Goal: Information Seeking & Learning: Learn about a topic

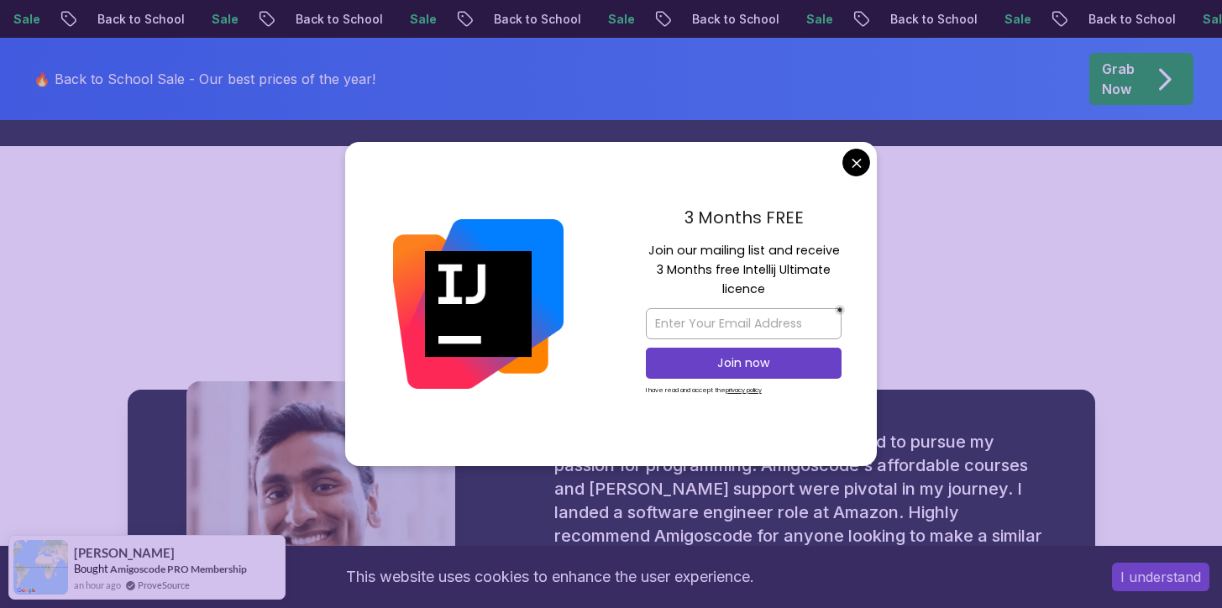
scroll to position [1914, 0]
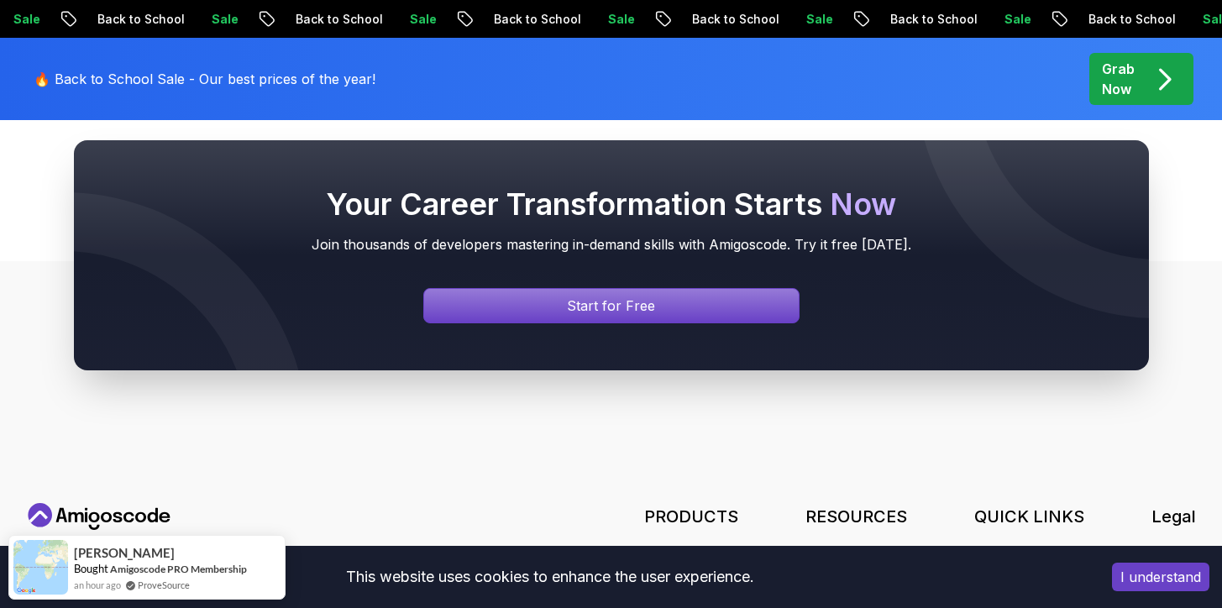
scroll to position [6552, 0]
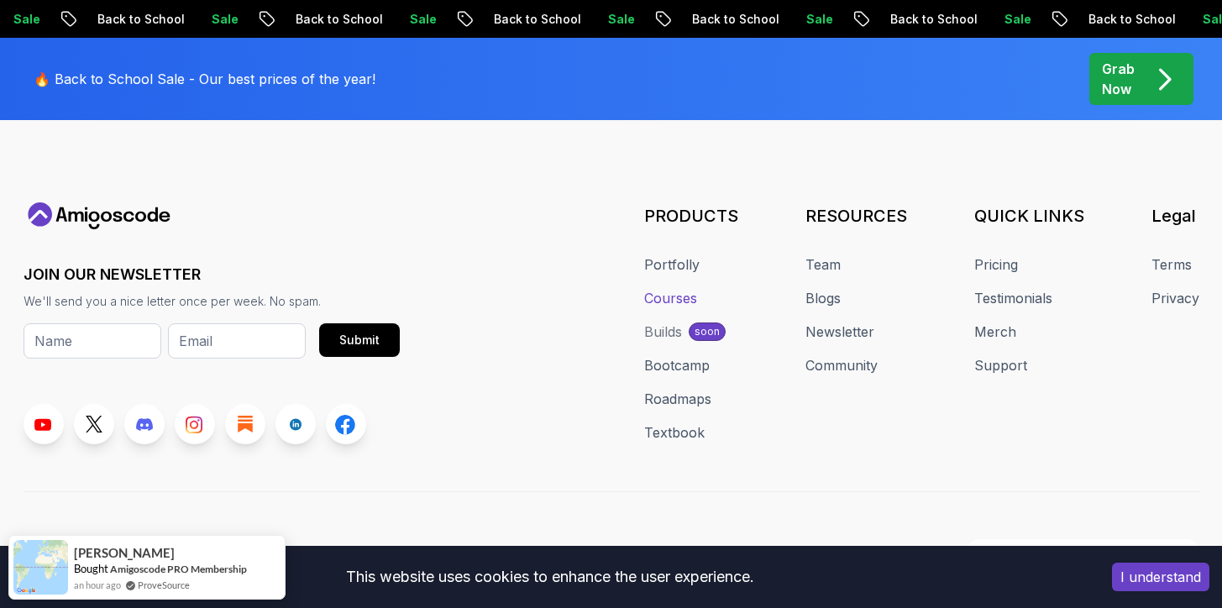
click at [671, 288] on link "Courses" at bounding box center [670, 298] width 53 height 20
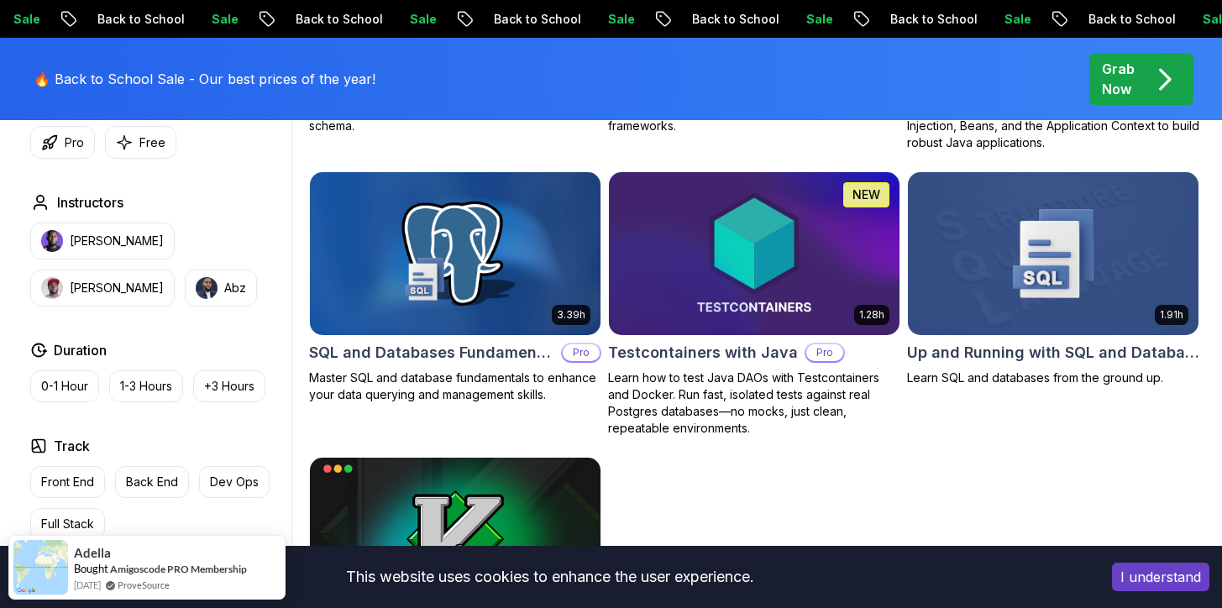
scroll to position [4493, 0]
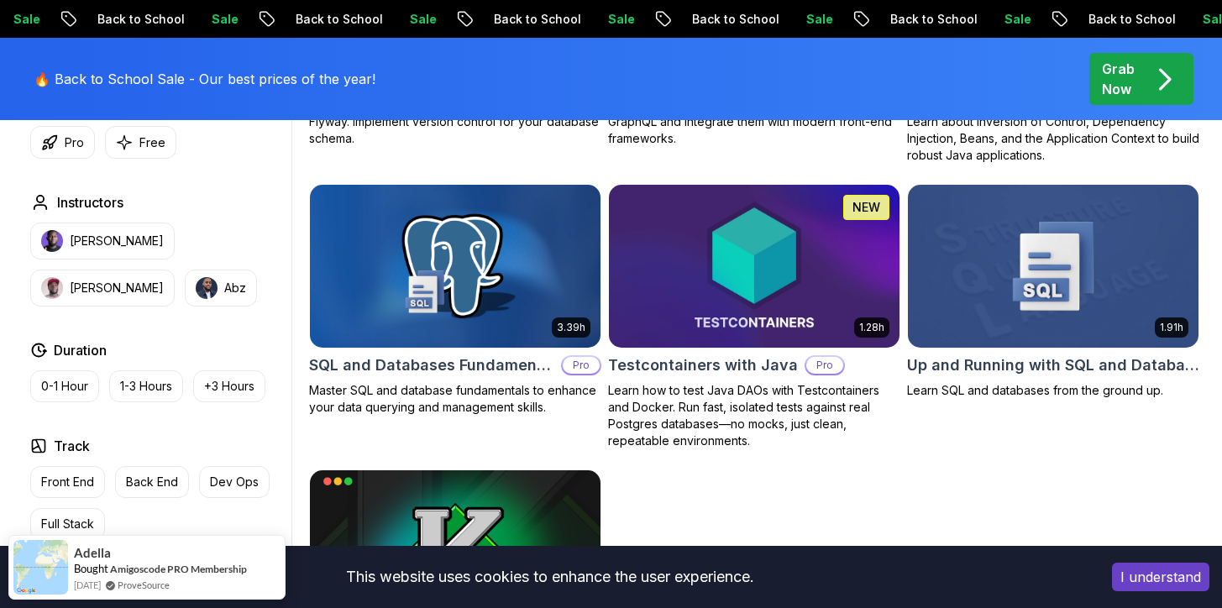
click at [681, 187] on img at bounding box center [754, 266] width 305 height 171
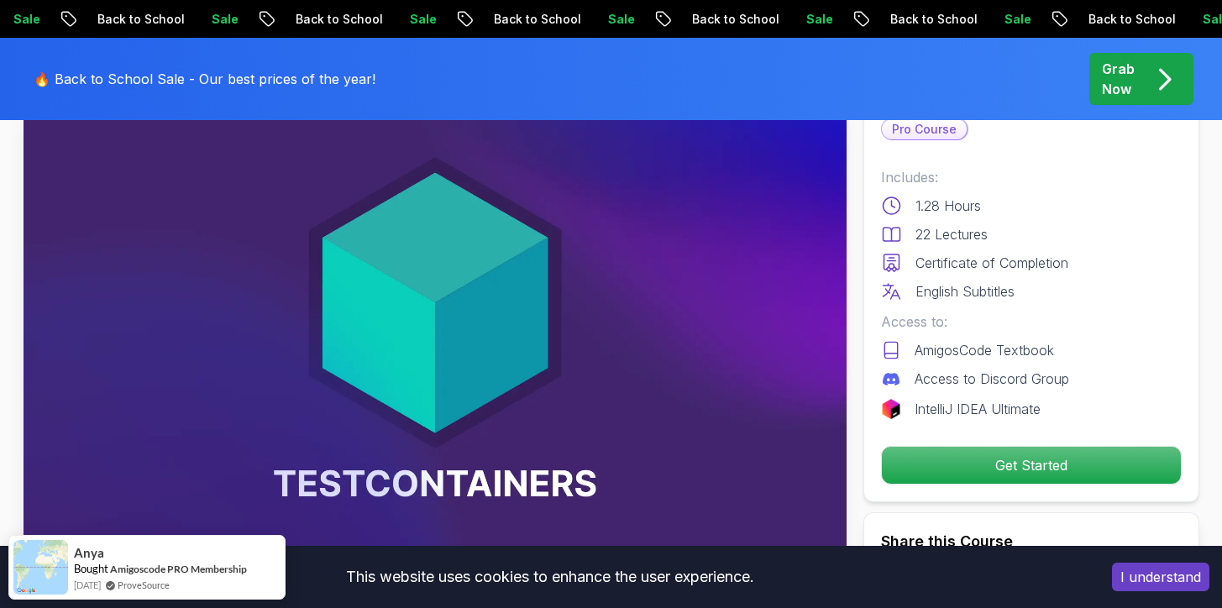
scroll to position [134, 0]
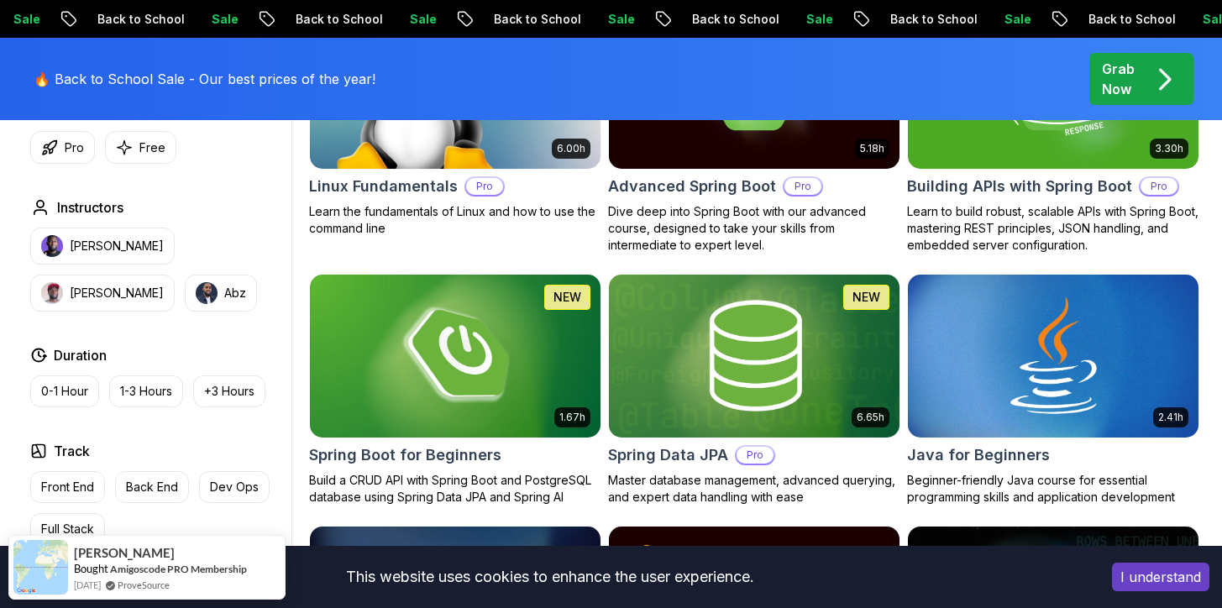
scroll to position [638, 0]
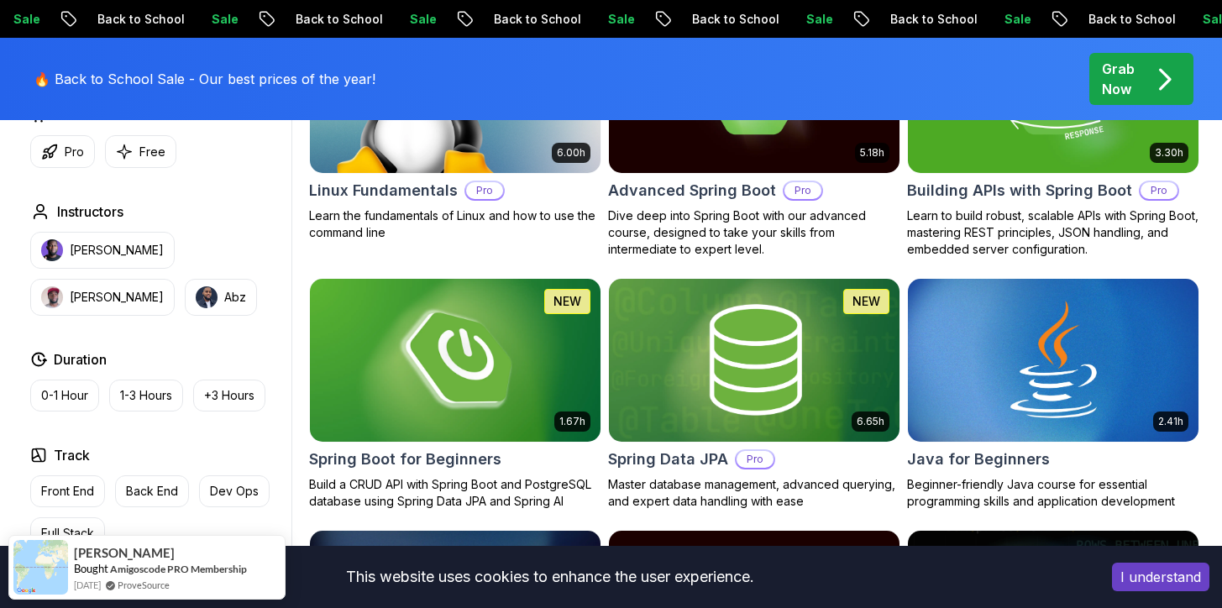
click at [495, 348] on img at bounding box center [454, 360] width 305 height 171
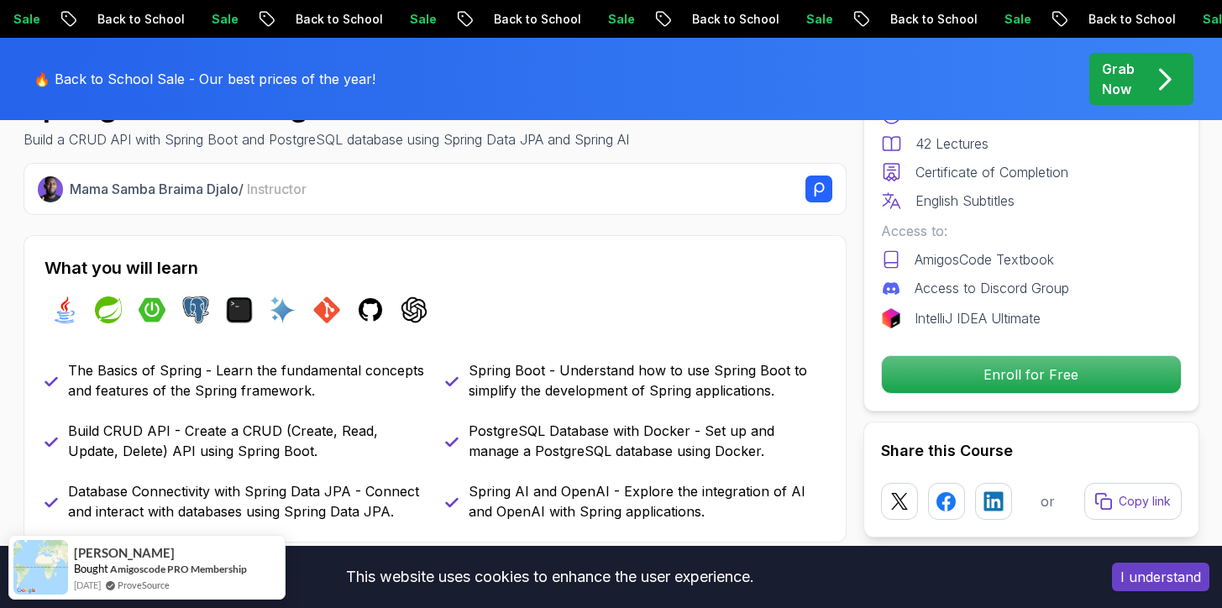
scroll to position [619, 0]
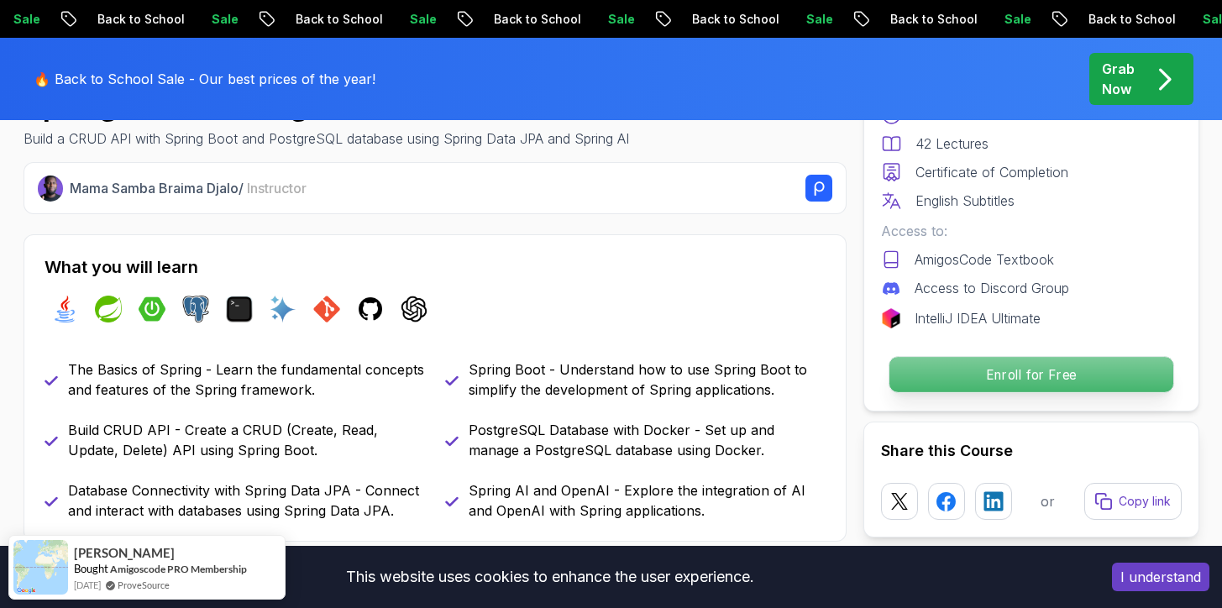
click at [1031, 373] on p "Enroll for Free" at bounding box center [1031, 374] width 284 height 35
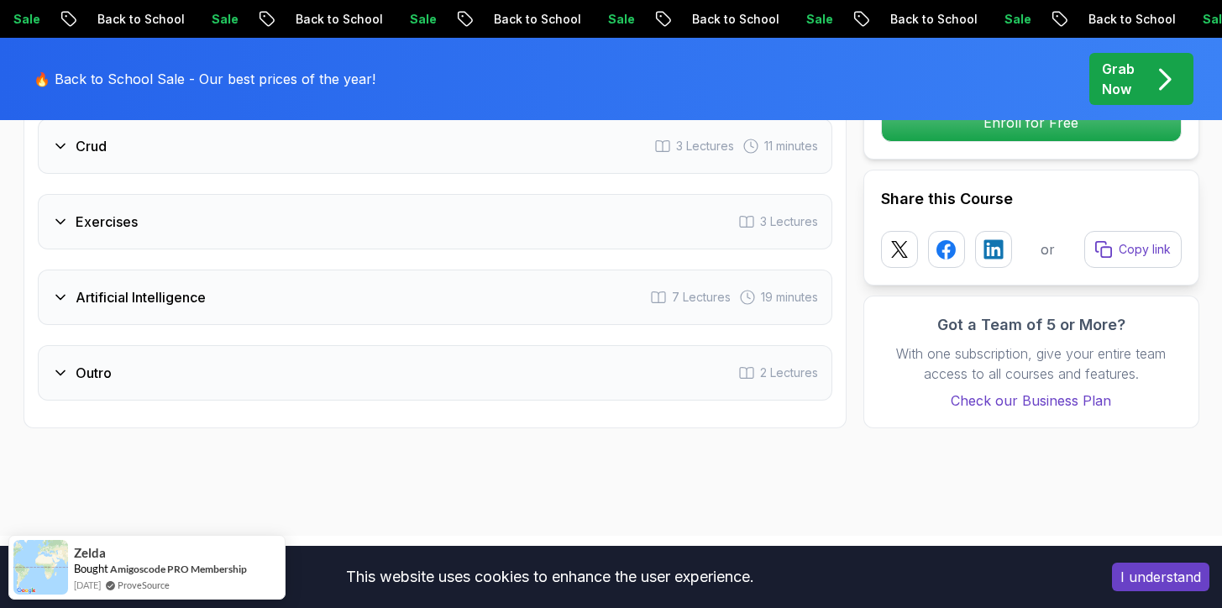
scroll to position [2904, 0]
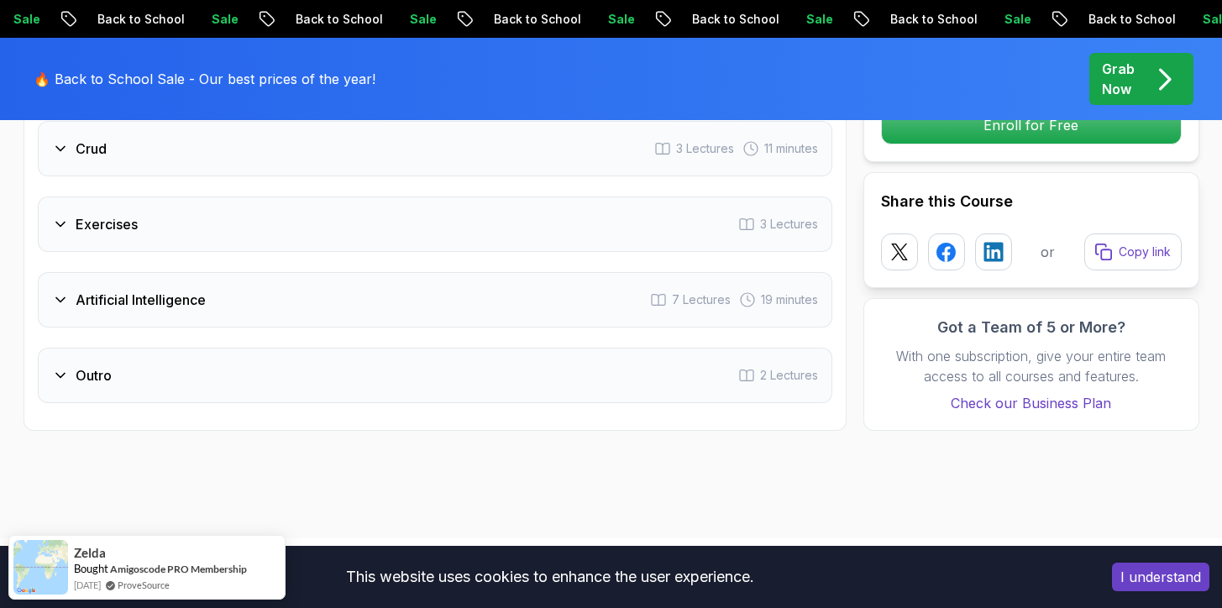
click at [63, 292] on icon at bounding box center [60, 300] width 17 height 17
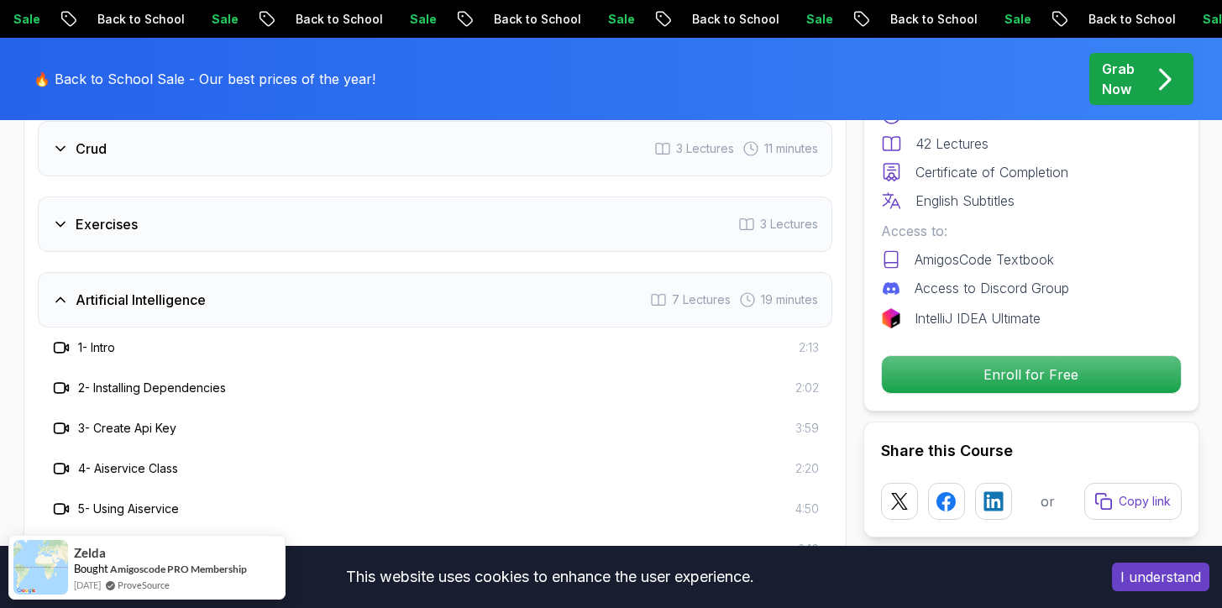
click at [60, 298] on icon at bounding box center [60, 300] width 8 height 4
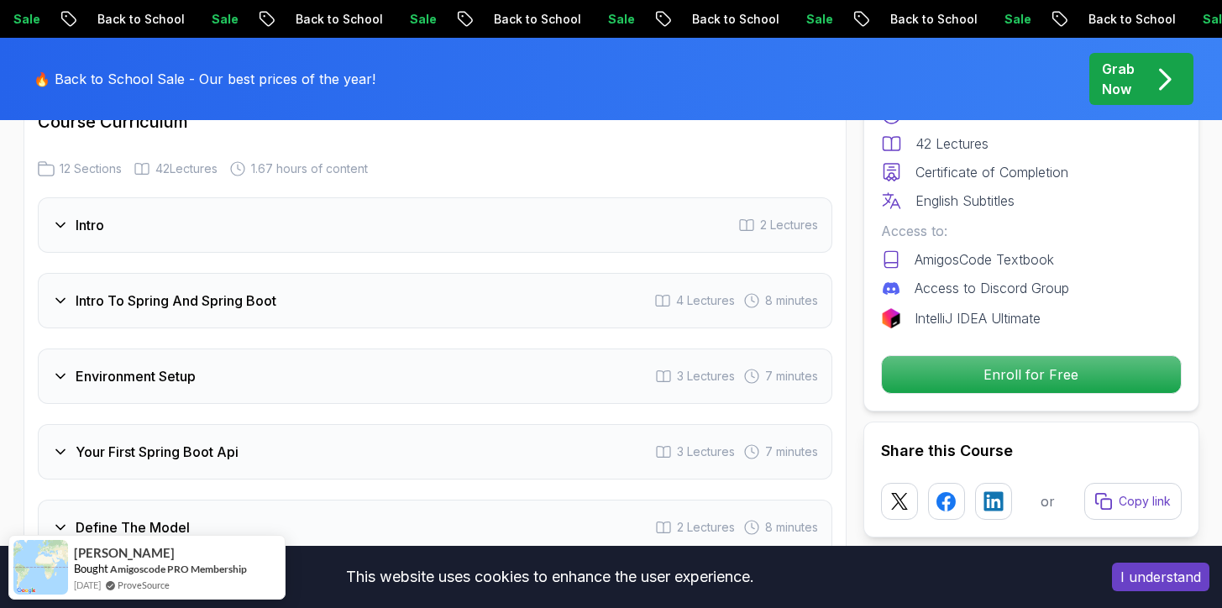
scroll to position [2143, 0]
click at [65, 216] on icon at bounding box center [60, 224] width 17 height 17
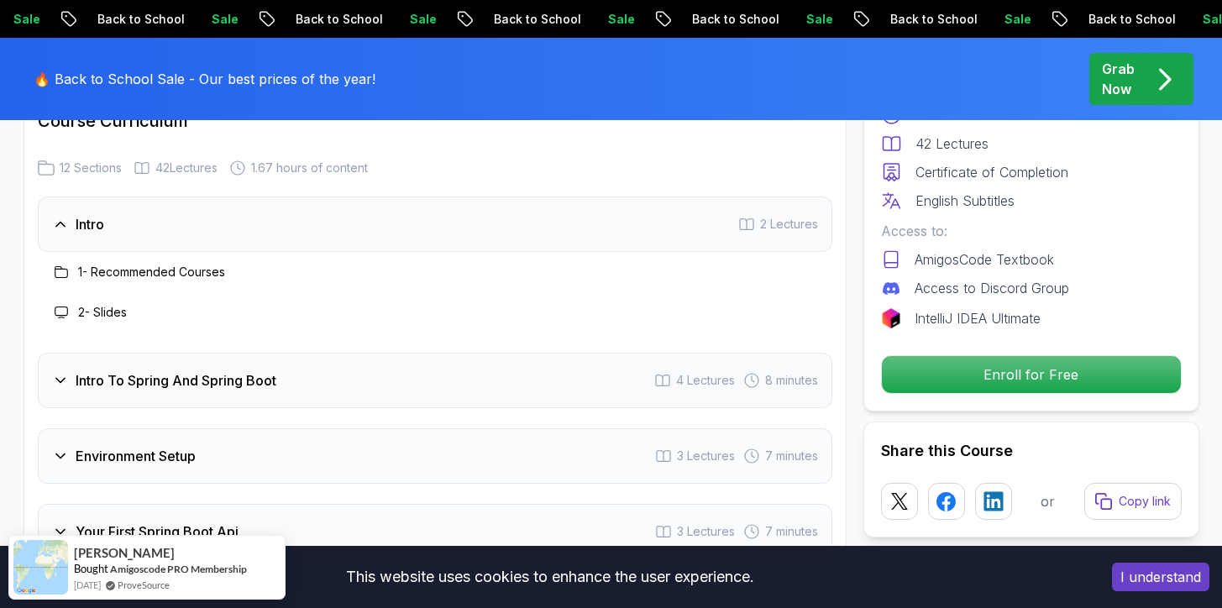
click at [63, 216] on icon at bounding box center [60, 224] width 17 height 17
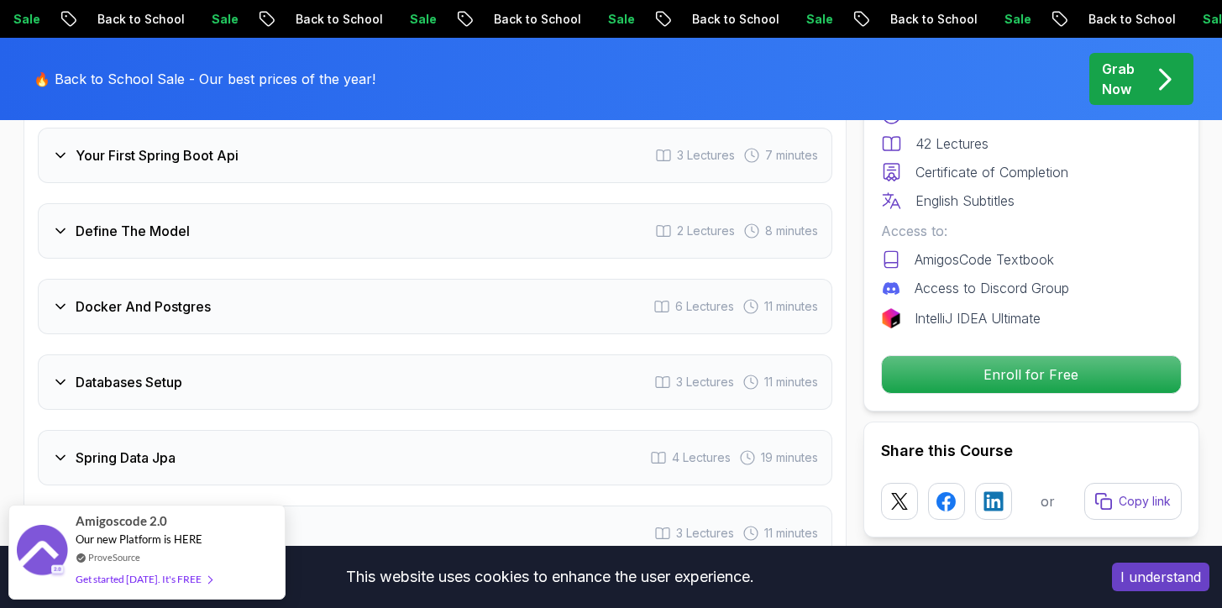
scroll to position [2454, 0]
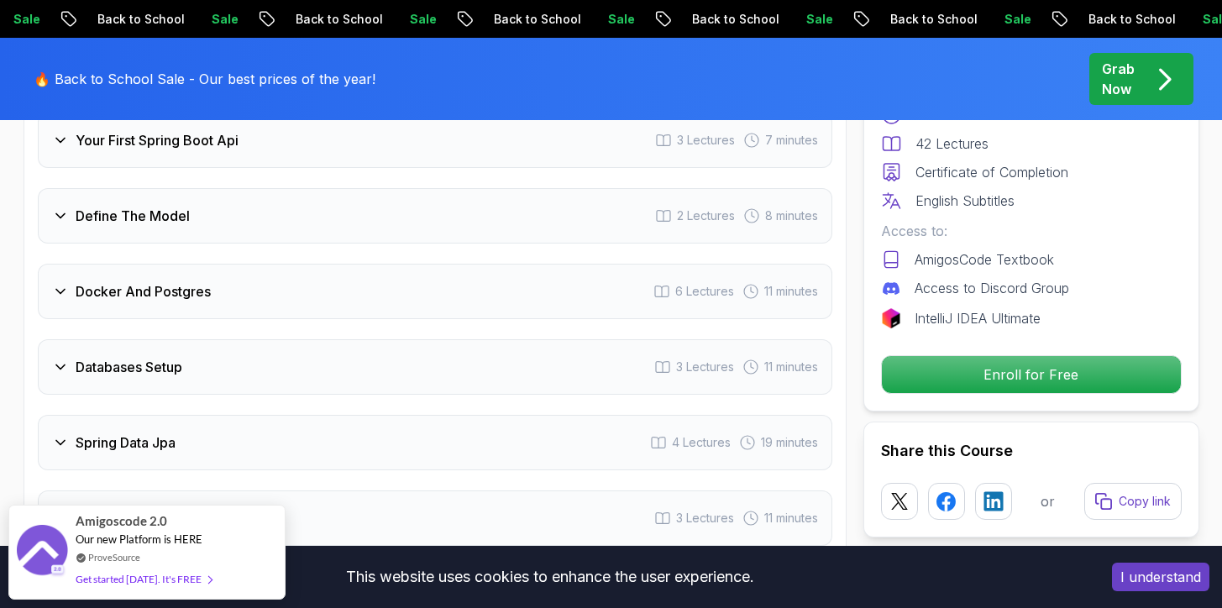
click at [61, 283] on icon at bounding box center [60, 291] width 17 height 17
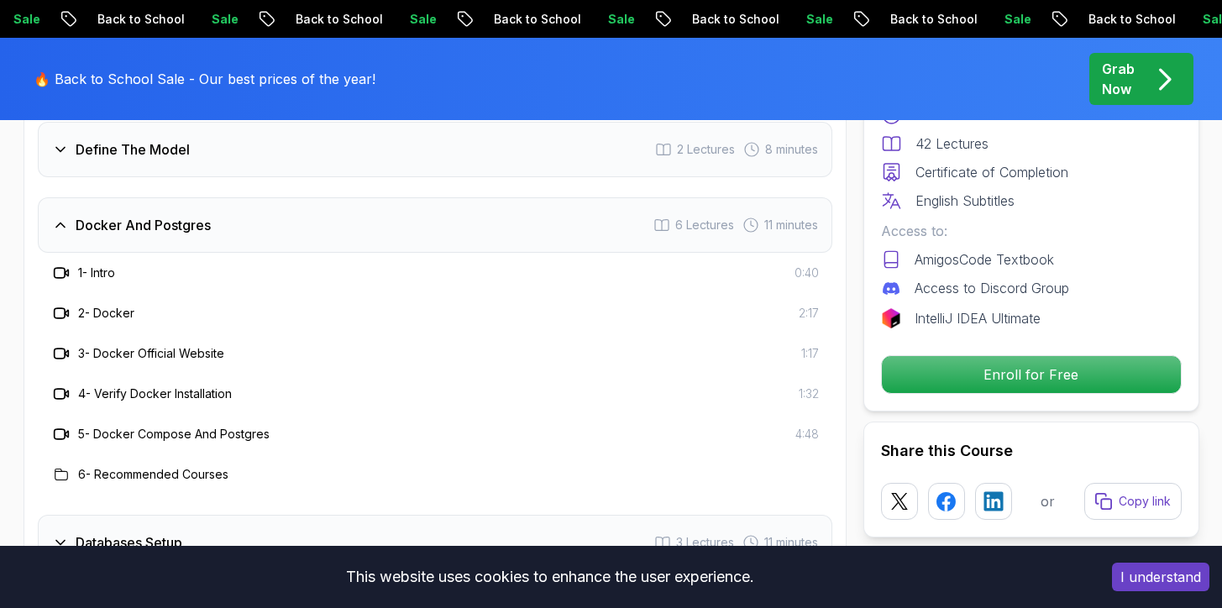
scroll to position [2520, 0]
click at [64, 218] on icon at bounding box center [60, 226] width 17 height 17
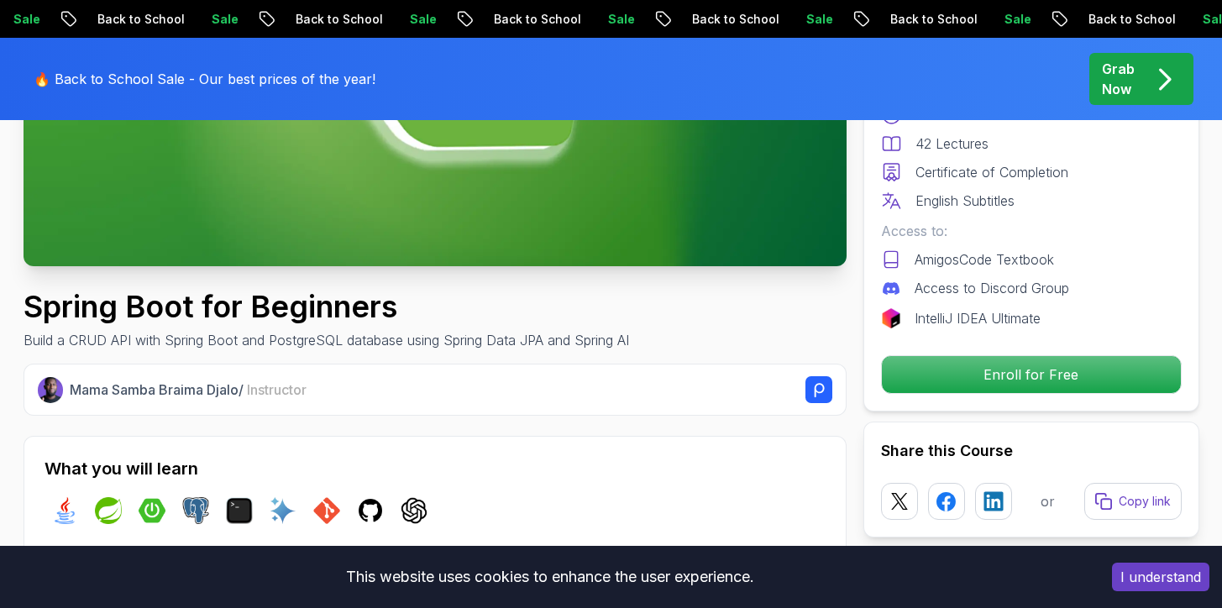
scroll to position [418, 0]
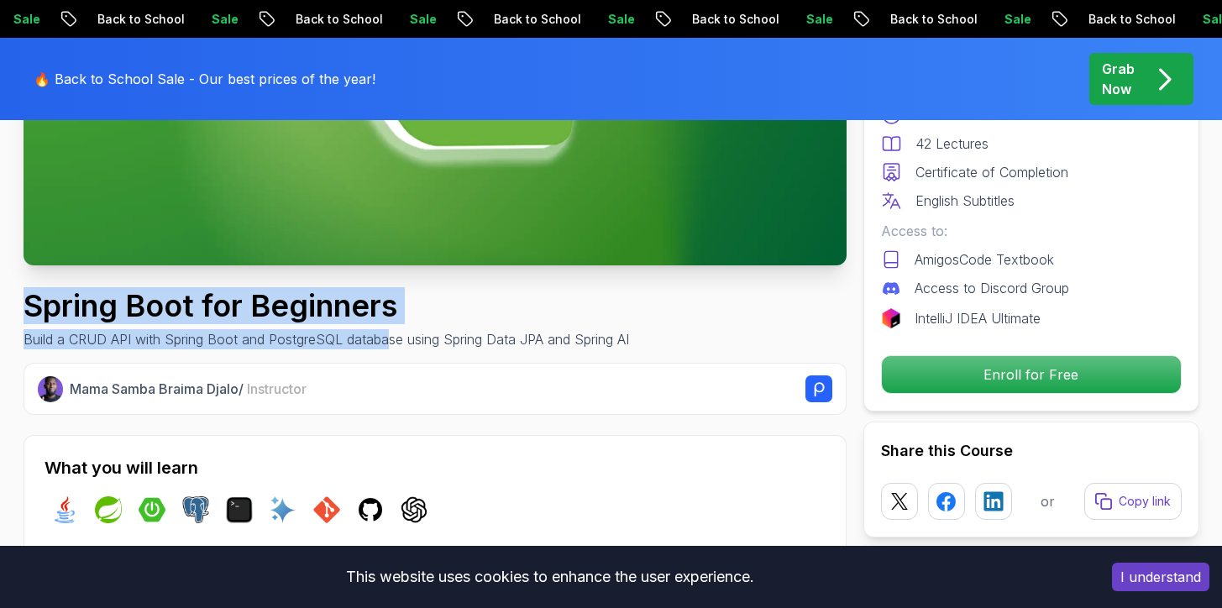
drag, startPoint x: 29, startPoint y: 307, endPoint x: 390, endPoint y: 339, distance: 362.7
click at [390, 339] on div "Spring Boot for Beginners Build a CRUD API with Spring Boot and PostgreSQL data…" at bounding box center [327, 319] width 606 height 60
click at [561, 315] on h1 "Spring Boot for Beginners" at bounding box center [327, 306] width 606 height 34
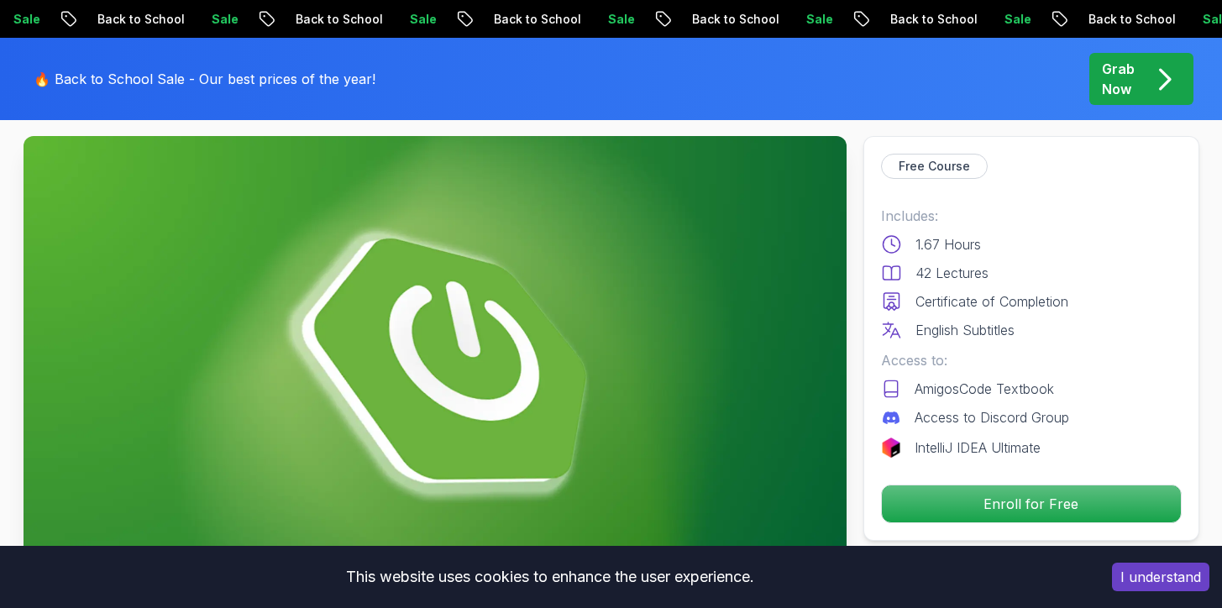
scroll to position [0, 0]
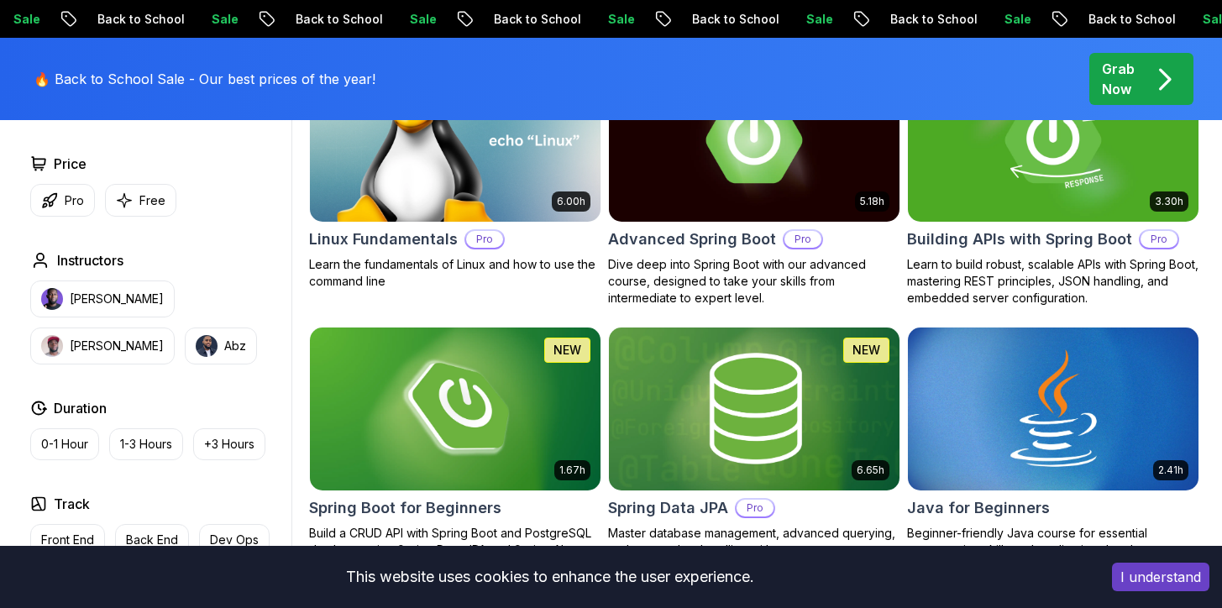
scroll to position [584, 0]
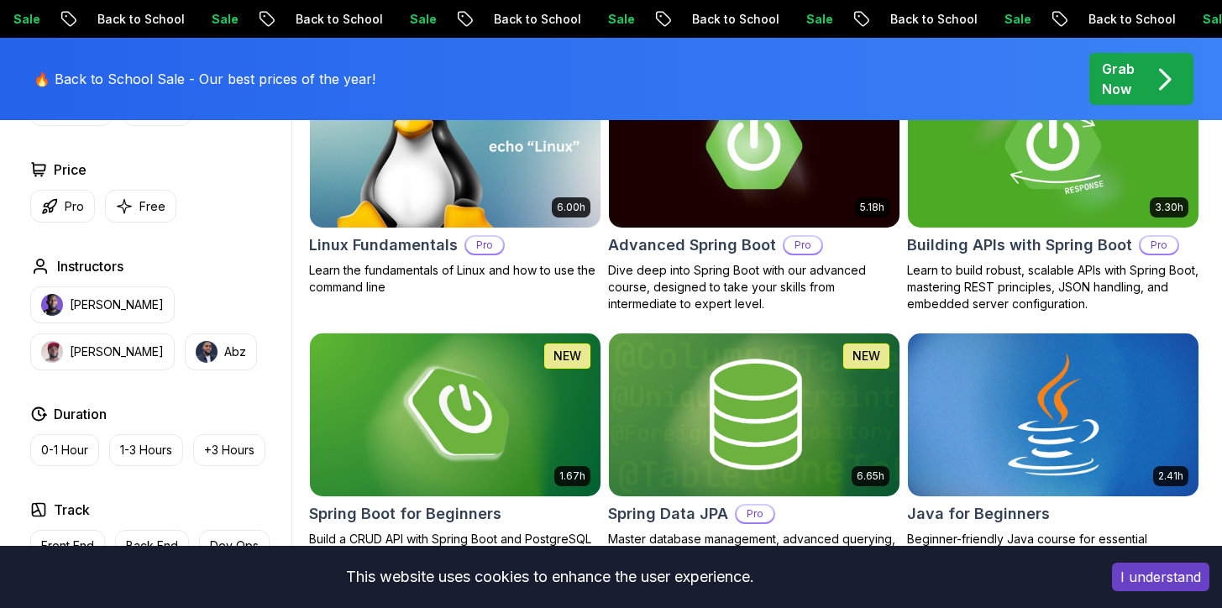
click at [1060, 417] on img at bounding box center [1053, 414] width 305 height 171
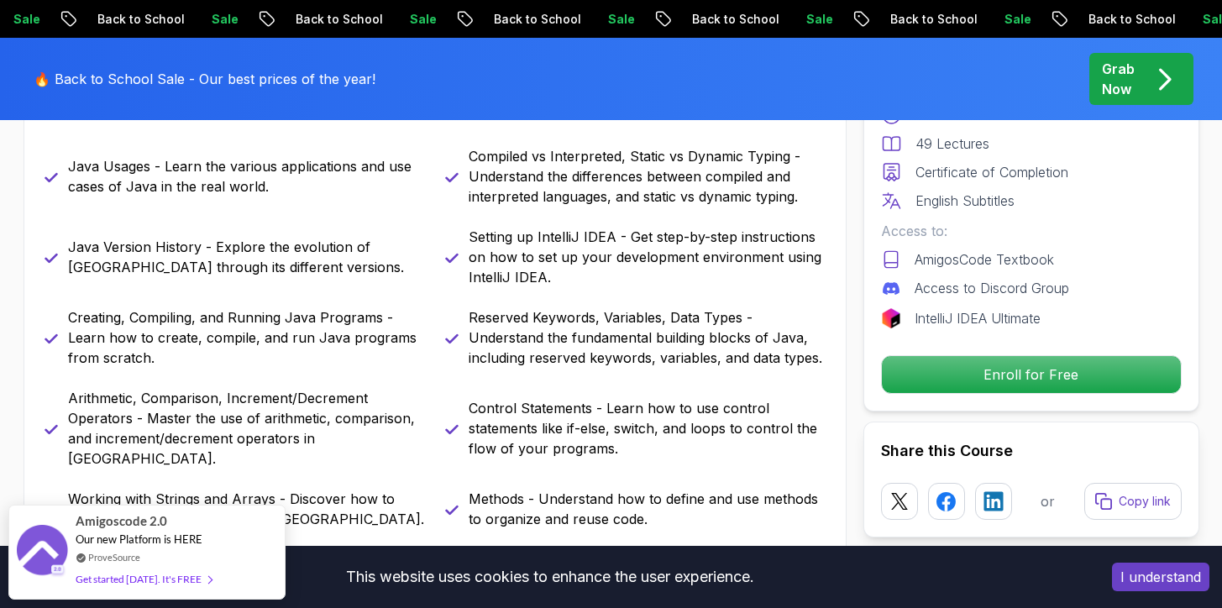
scroll to position [833, 0]
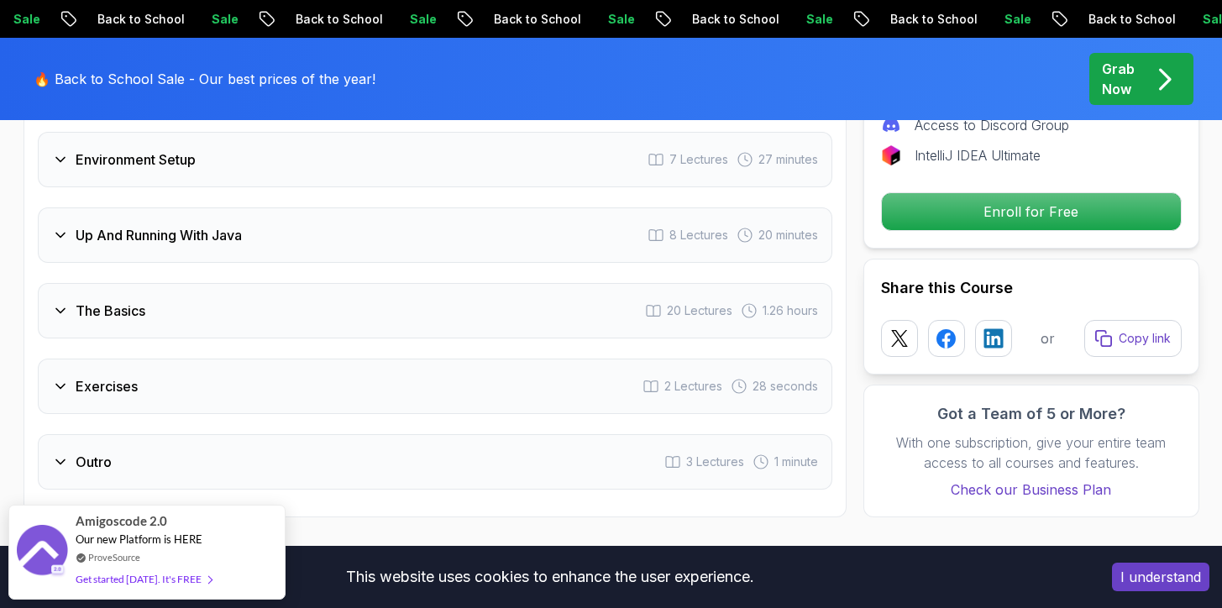
click at [60, 454] on icon at bounding box center [60, 462] width 17 height 17
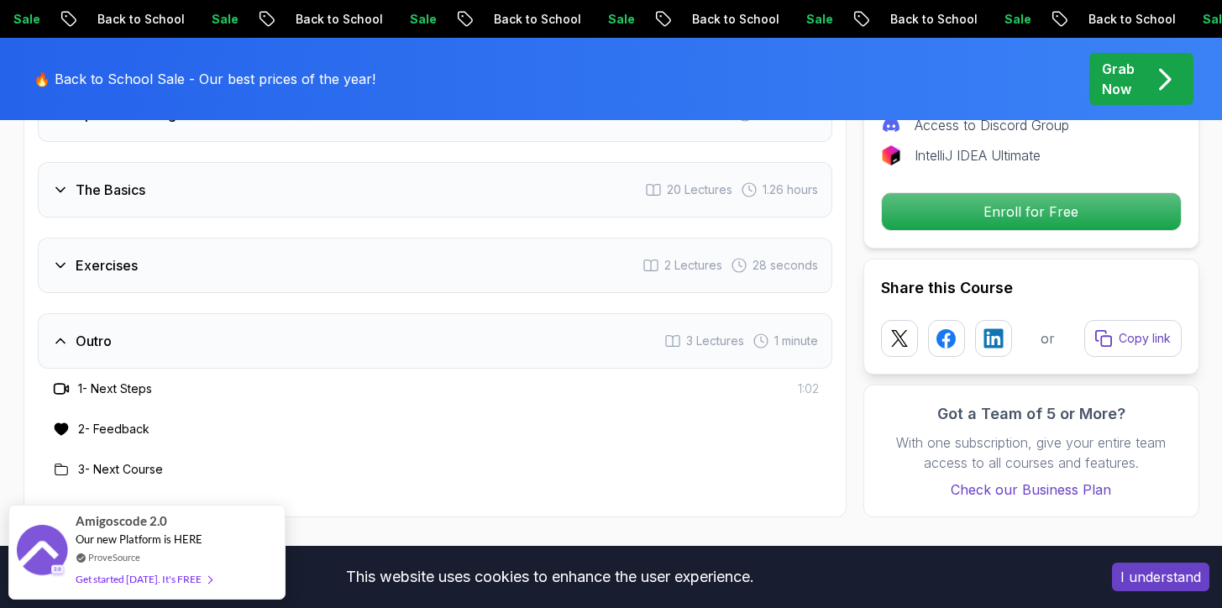
scroll to position [2672, 0]
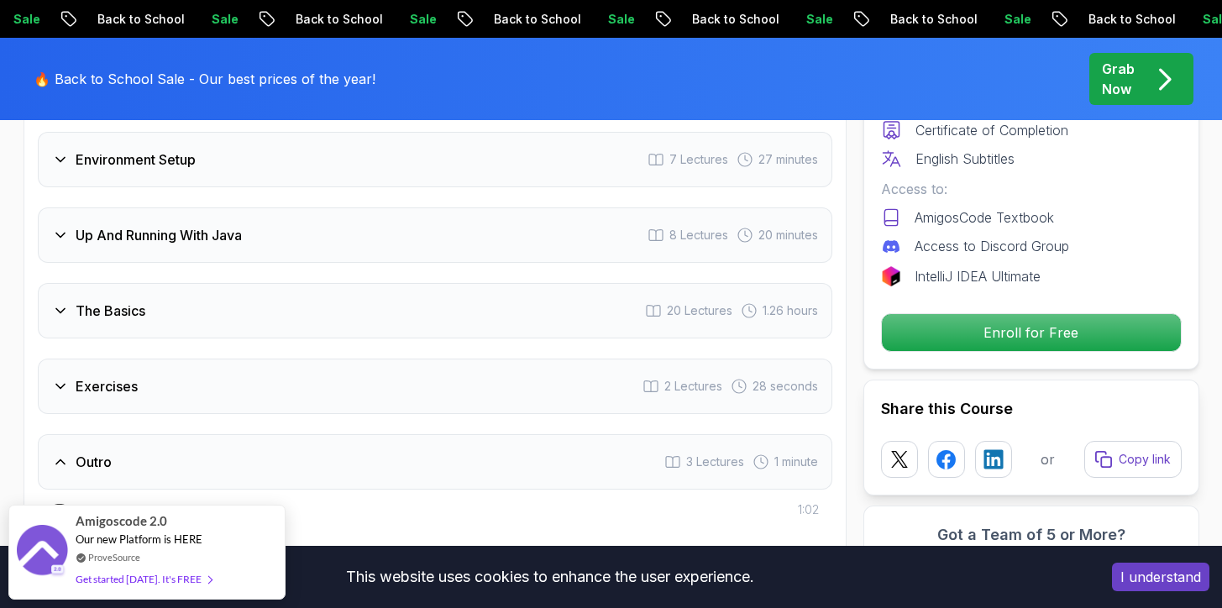
click at [60, 454] on icon at bounding box center [60, 462] width 17 height 17
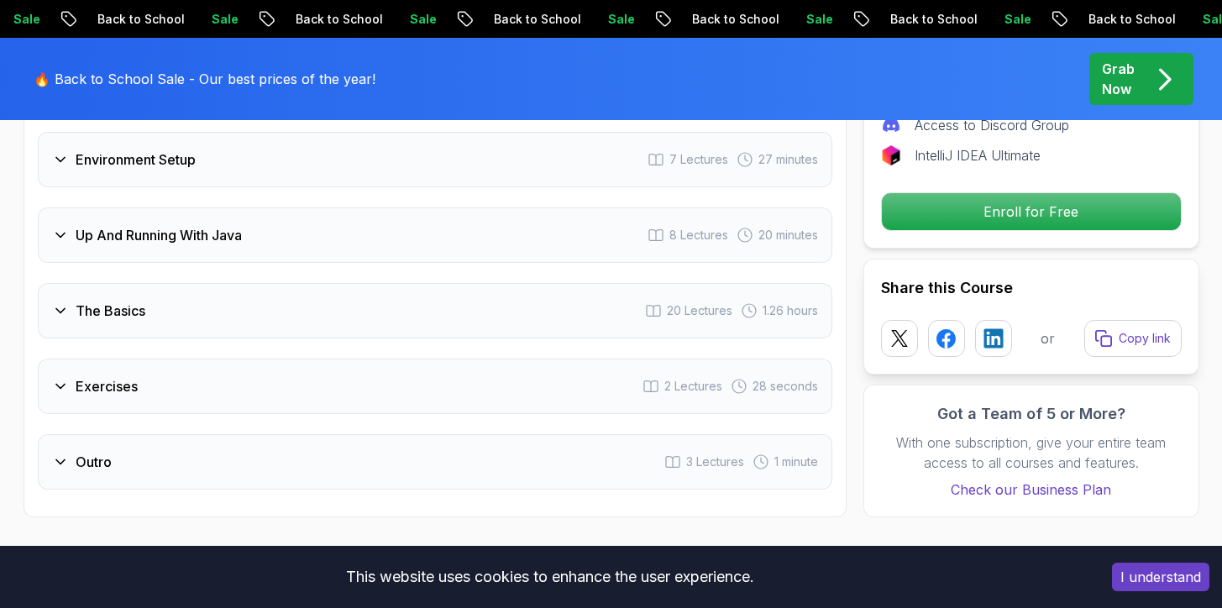
click at [62, 376] on div "Exercises" at bounding box center [95, 386] width 86 height 20
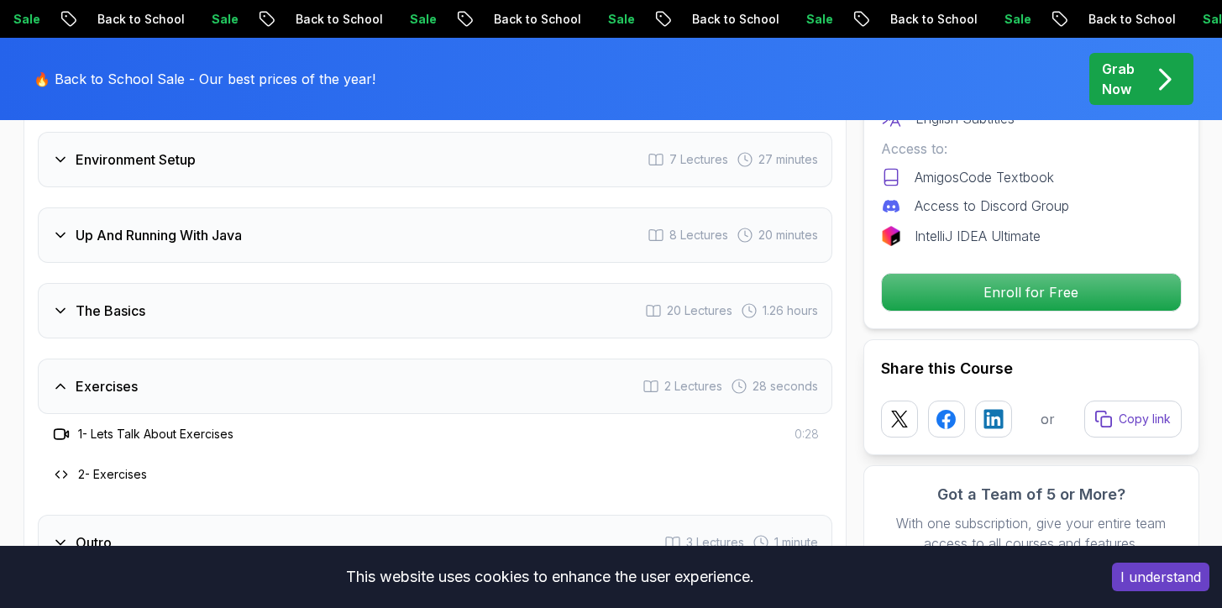
click at [62, 385] on icon at bounding box center [60, 387] width 8 height 4
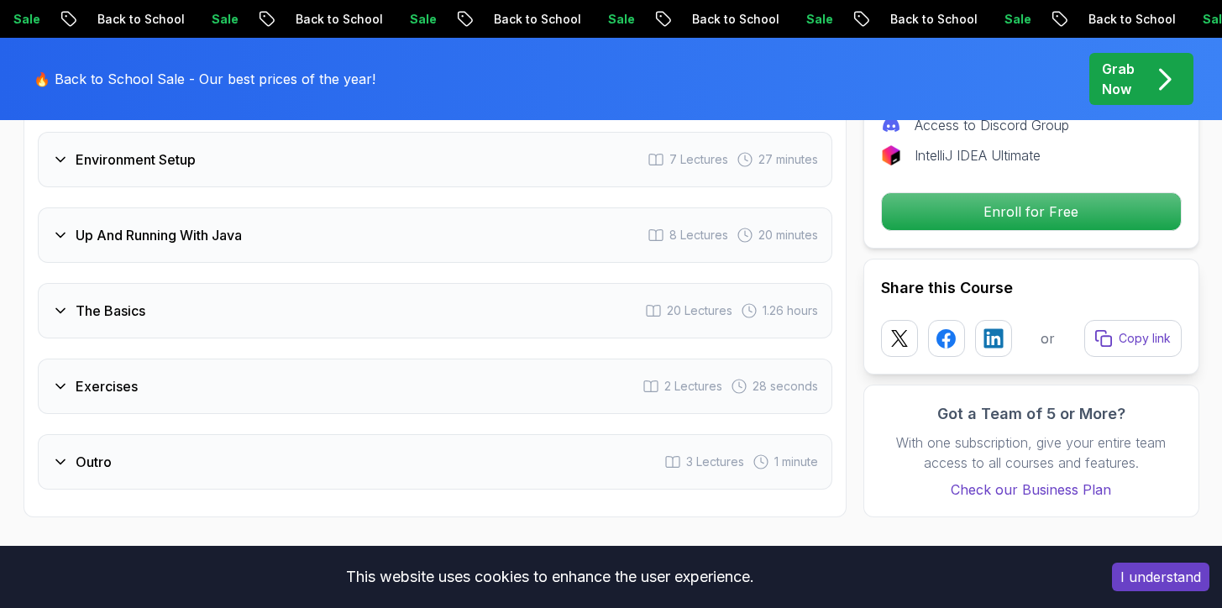
click at [64, 283] on div "The Basics 20 Lectures 1.26 hours" at bounding box center [435, 310] width 795 height 55
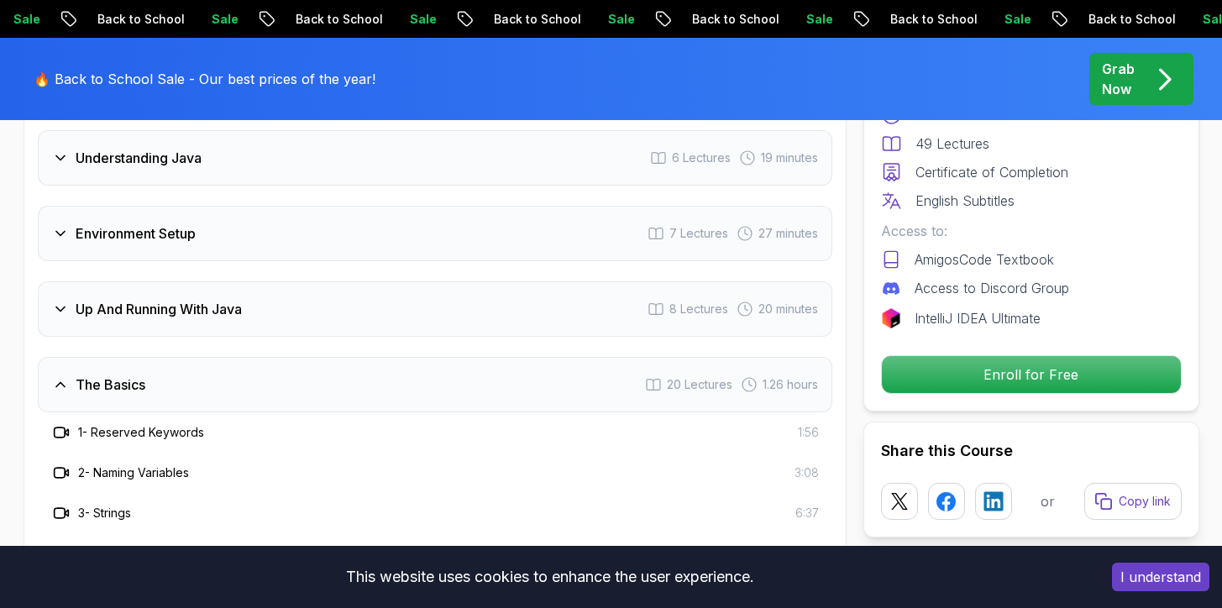
scroll to position [2595, 0]
click at [94, 377] on h3 "The Basics" at bounding box center [111, 387] width 70 height 20
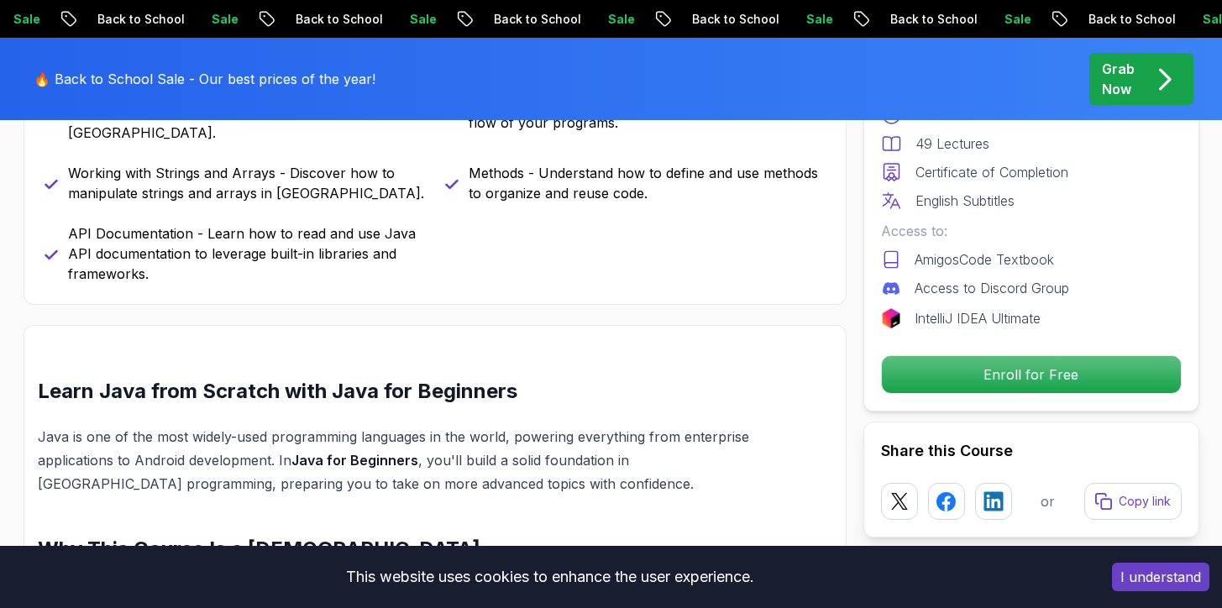
scroll to position [1144, 0]
